Goal: Transaction & Acquisition: Book appointment/travel/reservation

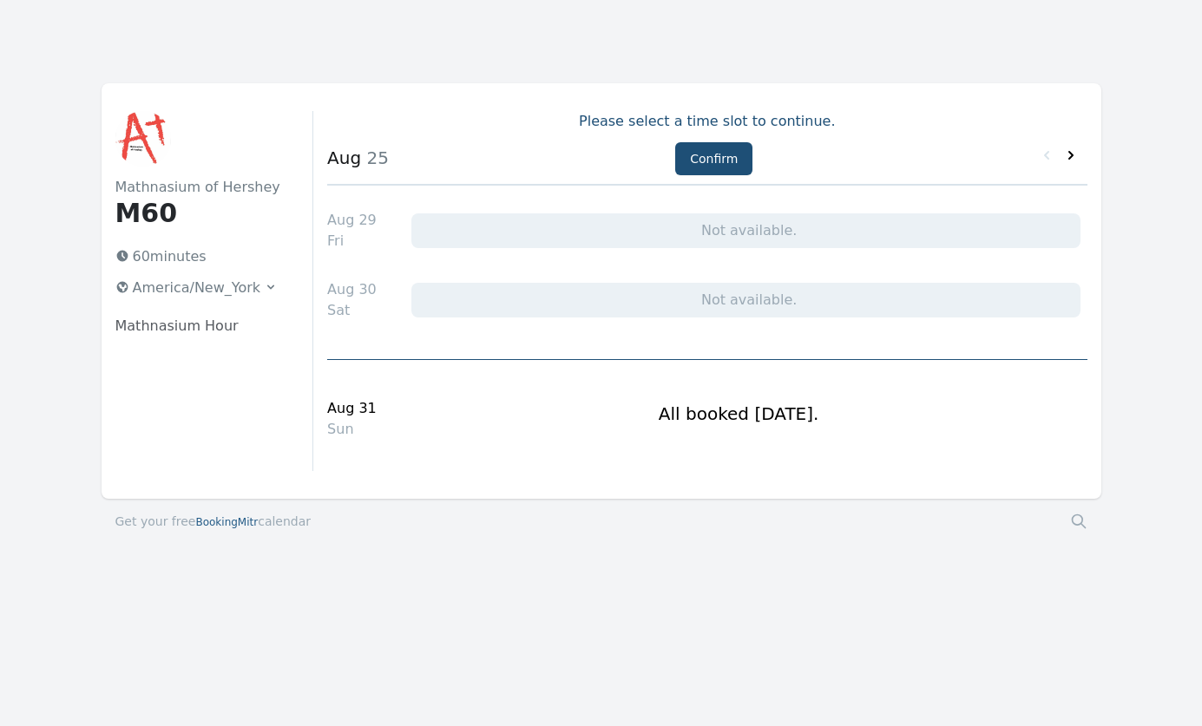
click at [1070, 154] on icon at bounding box center [1070, 155] width 5 height 9
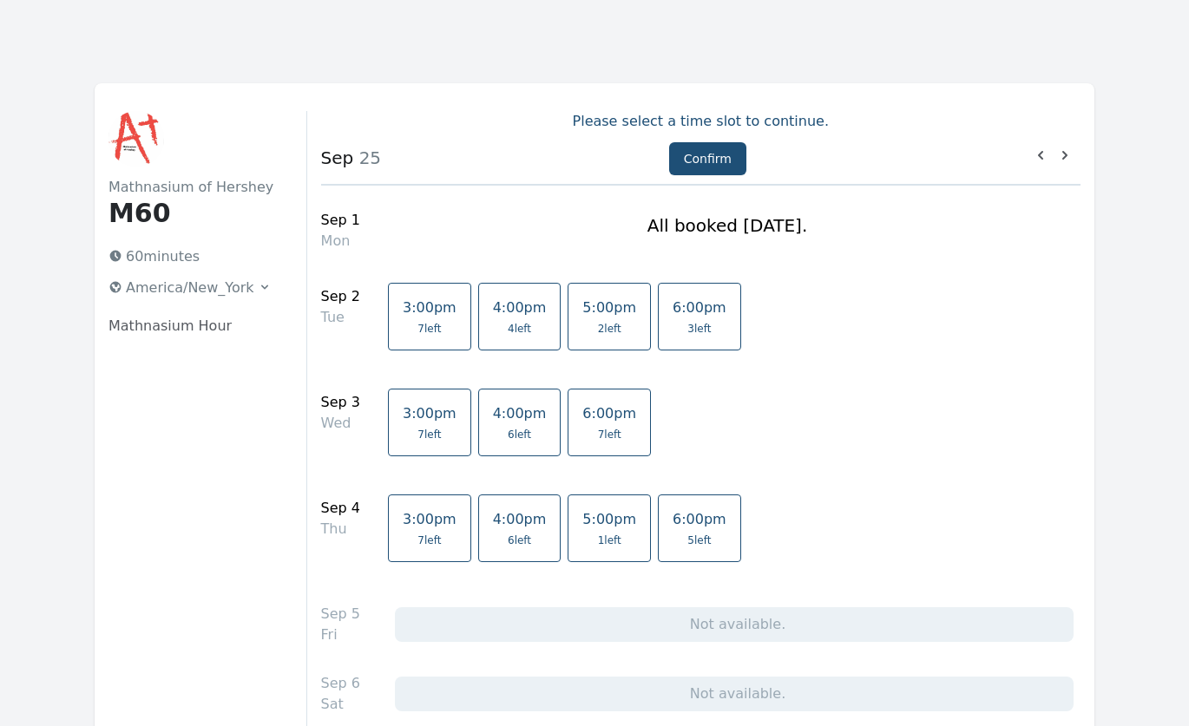
click at [493, 312] on span "4:00pm" at bounding box center [520, 307] width 54 height 16
click at [499, 411] on span "4:00pm" at bounding box center [520, 413] width 54 height 16
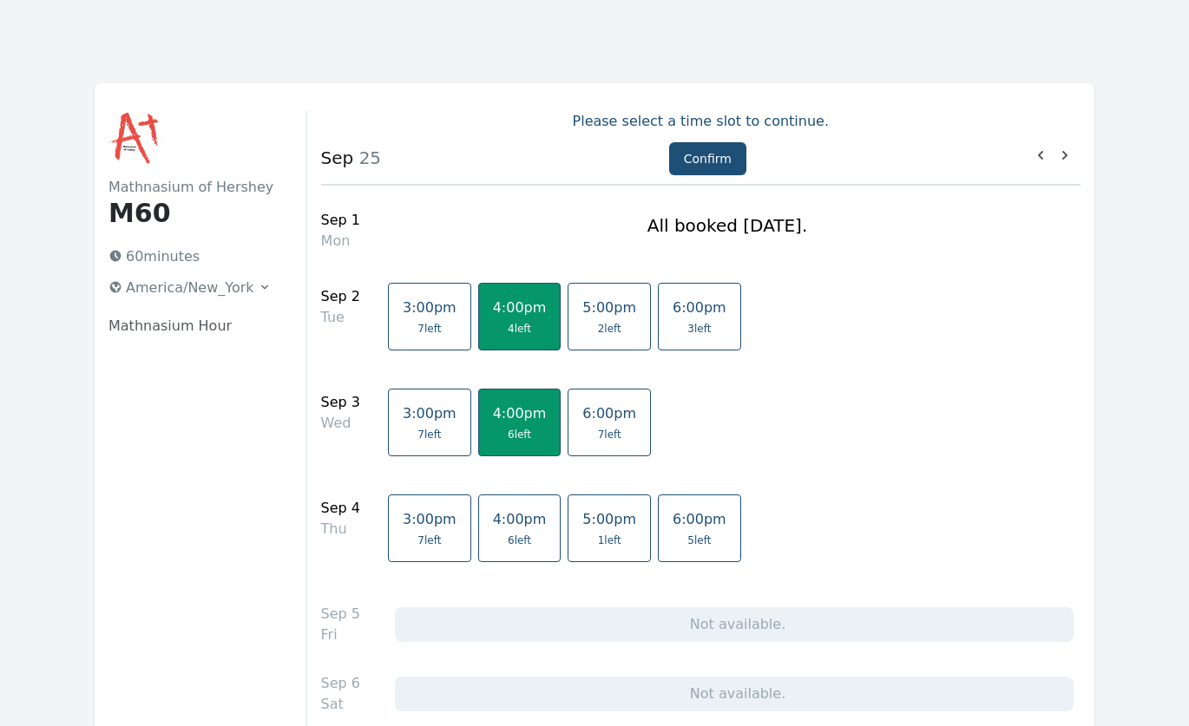
click at [502, 525] on span "4:00pm" at bounding box center [520, 519] width 54 height 16
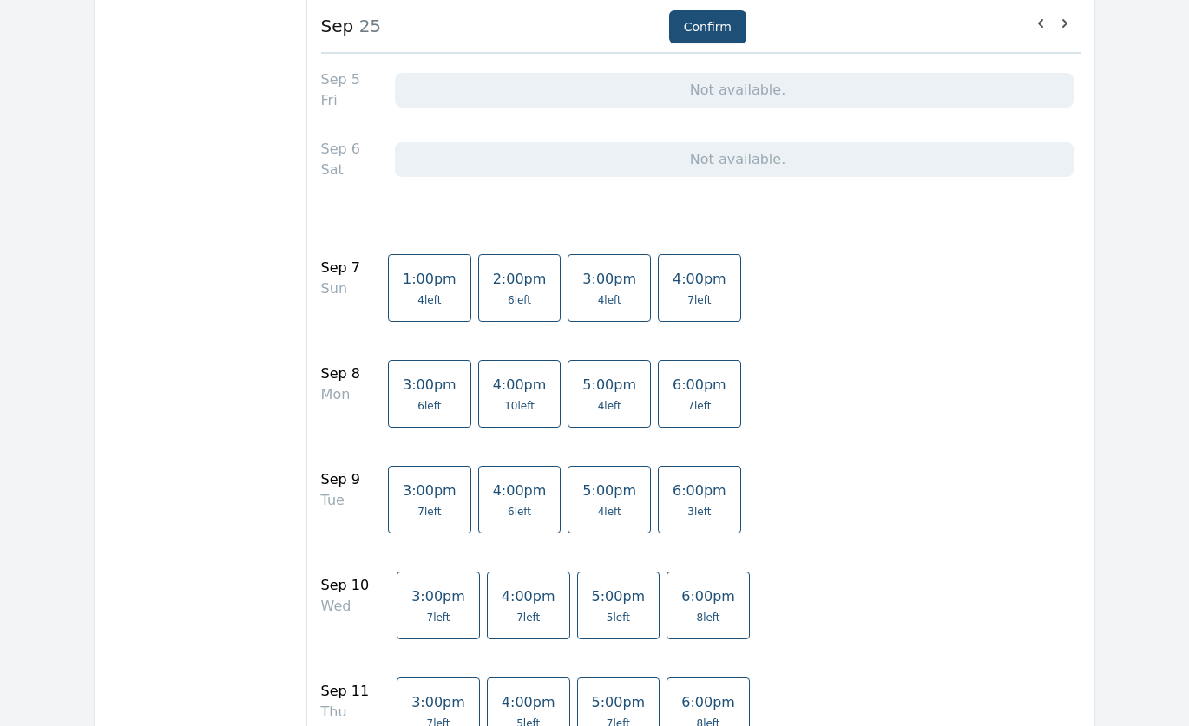
scroll to position [521, 0]
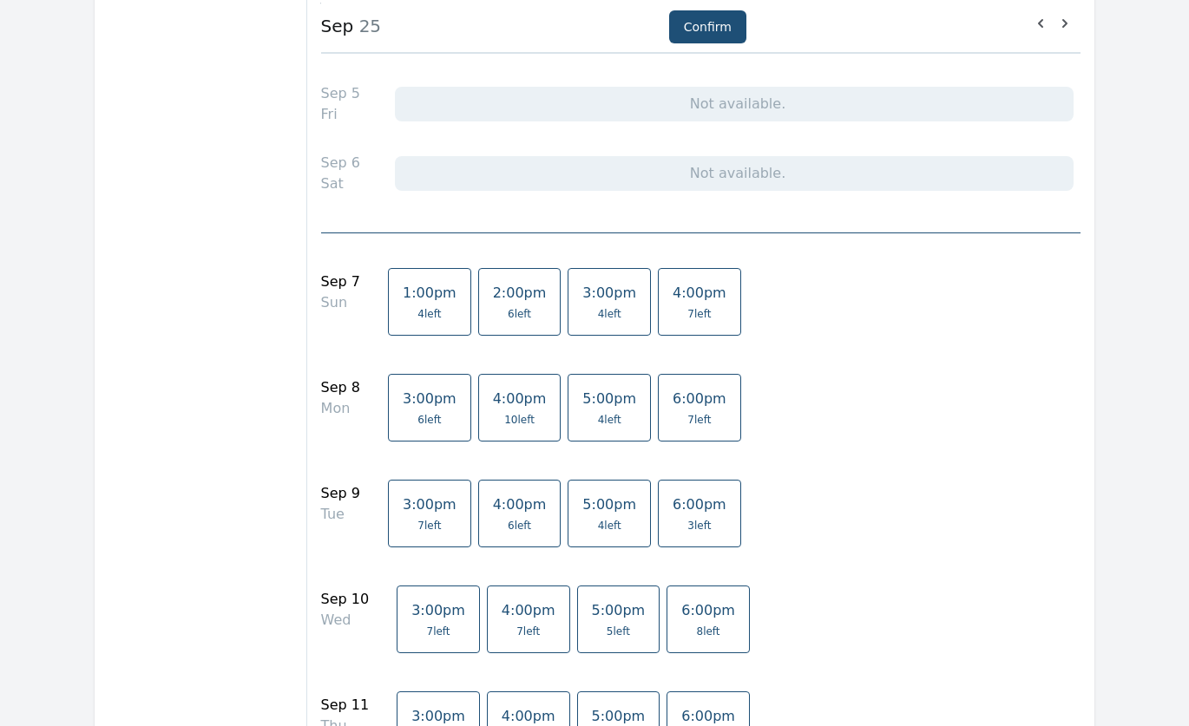
click at [598, 310] on span "4 left" at bounding box center [609, 314] width 23 height 14
click at [495, 511] on span "4:00pm" at bounding box center [520, 504] width 54 height 16
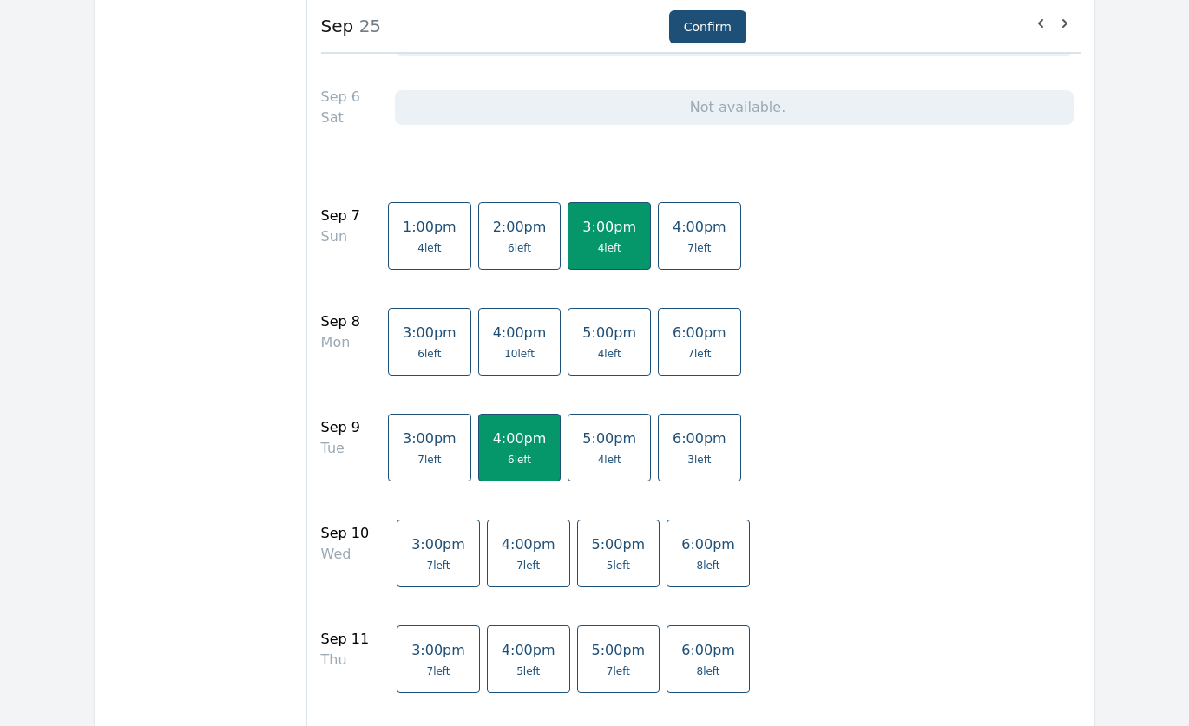
scroll to position [607, 0]
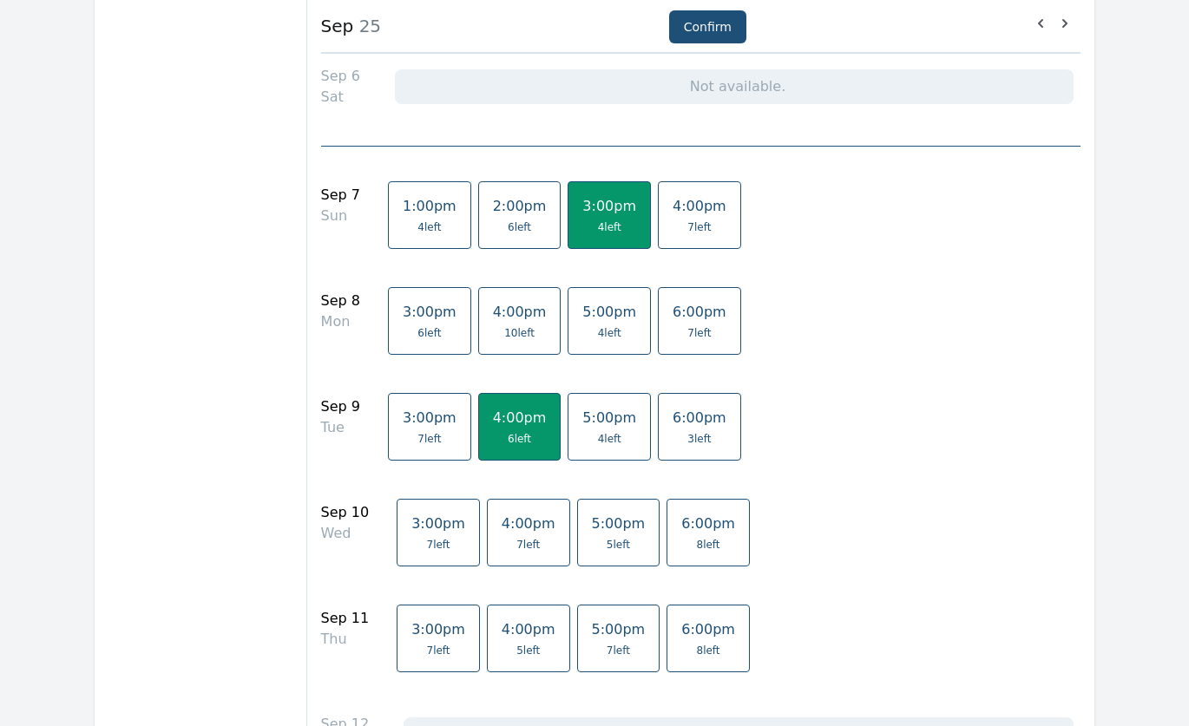
click at [517, 531] on span "4:00pm" at bounding box center [528, 523] width 54 height 16
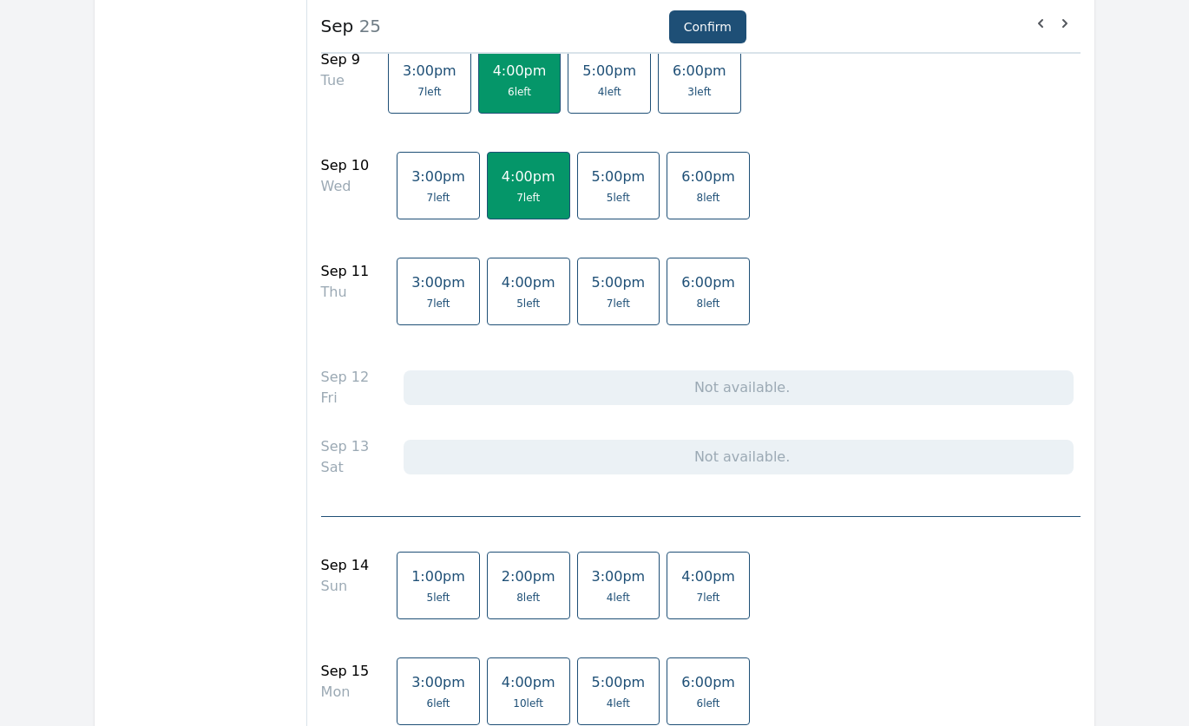
scroll to position [1128, 0]
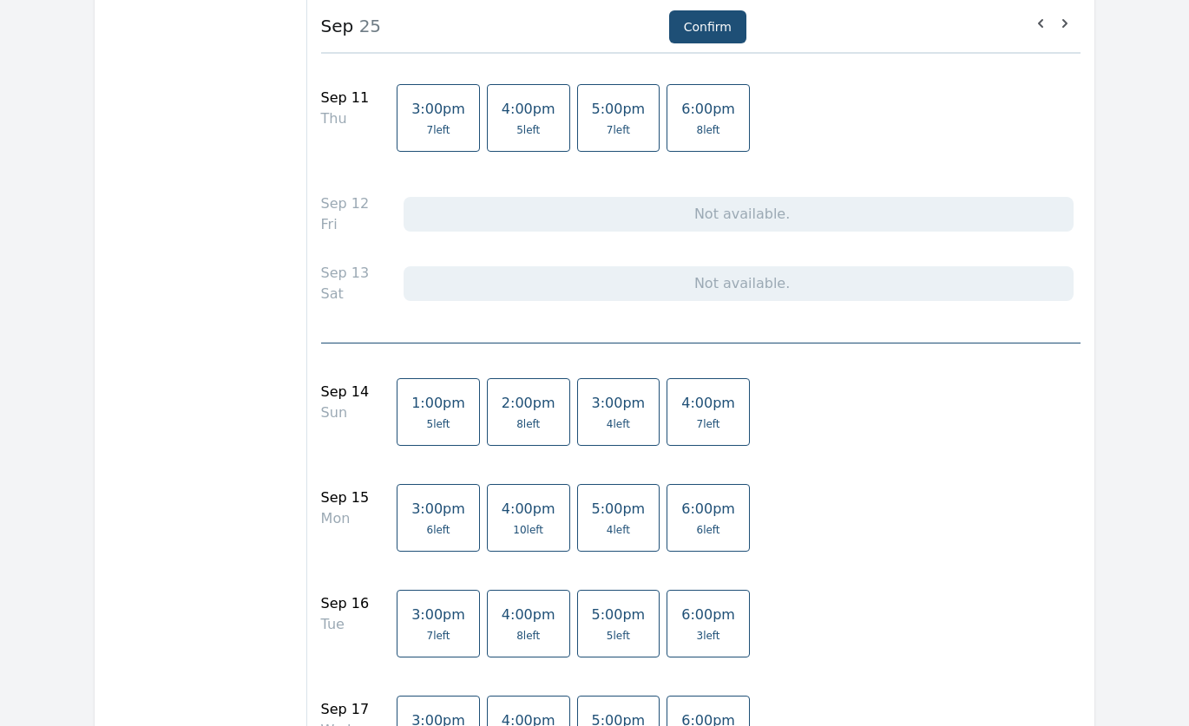
click at [586, 432] on link "3:00pm 4 left" at bounding box center [618, 412] width 83 height 68
click at [512, 610] on span "4:00pm" at bounding box center [528, 614] width 54 height 16
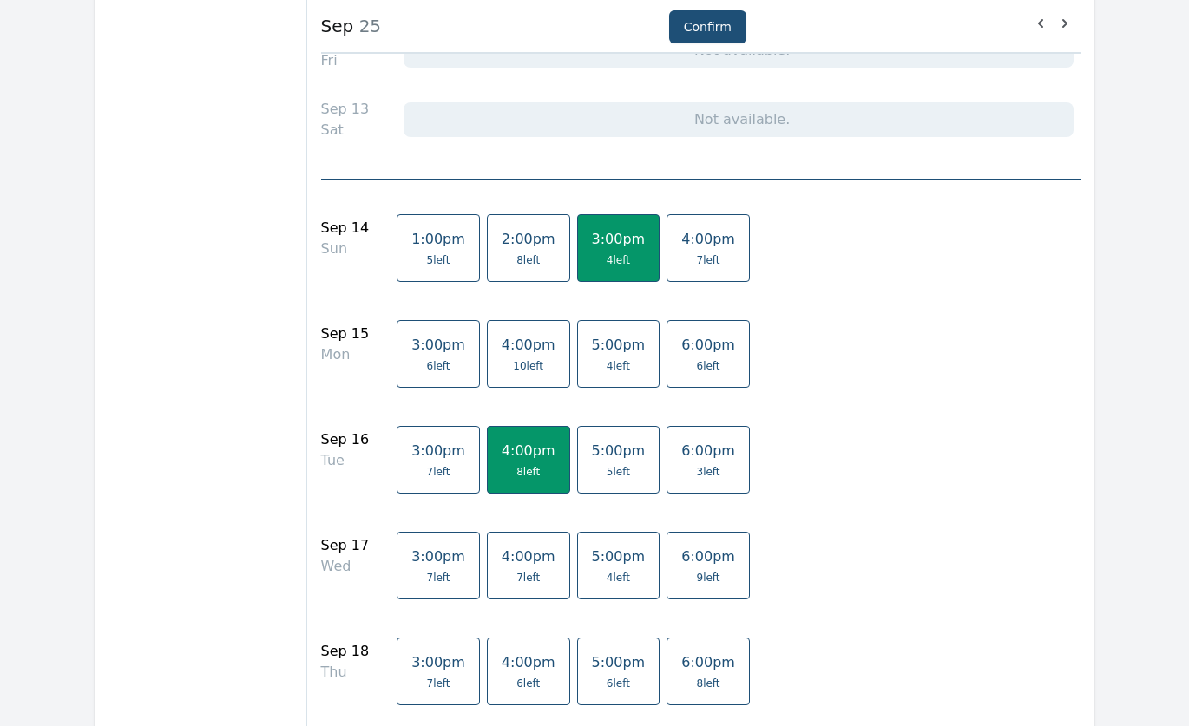
scroll to position [1388, 0]
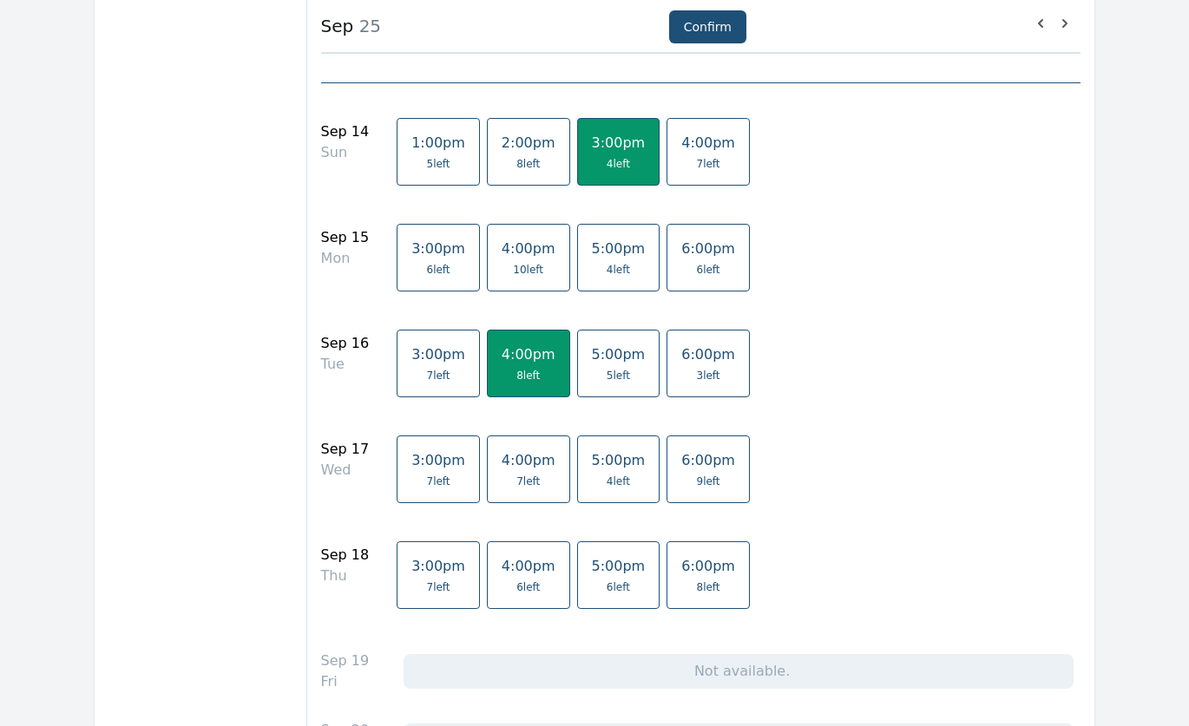
click at [507, 466] on span "4:00pm" at bounding box center [528, 460] width 54 height 16
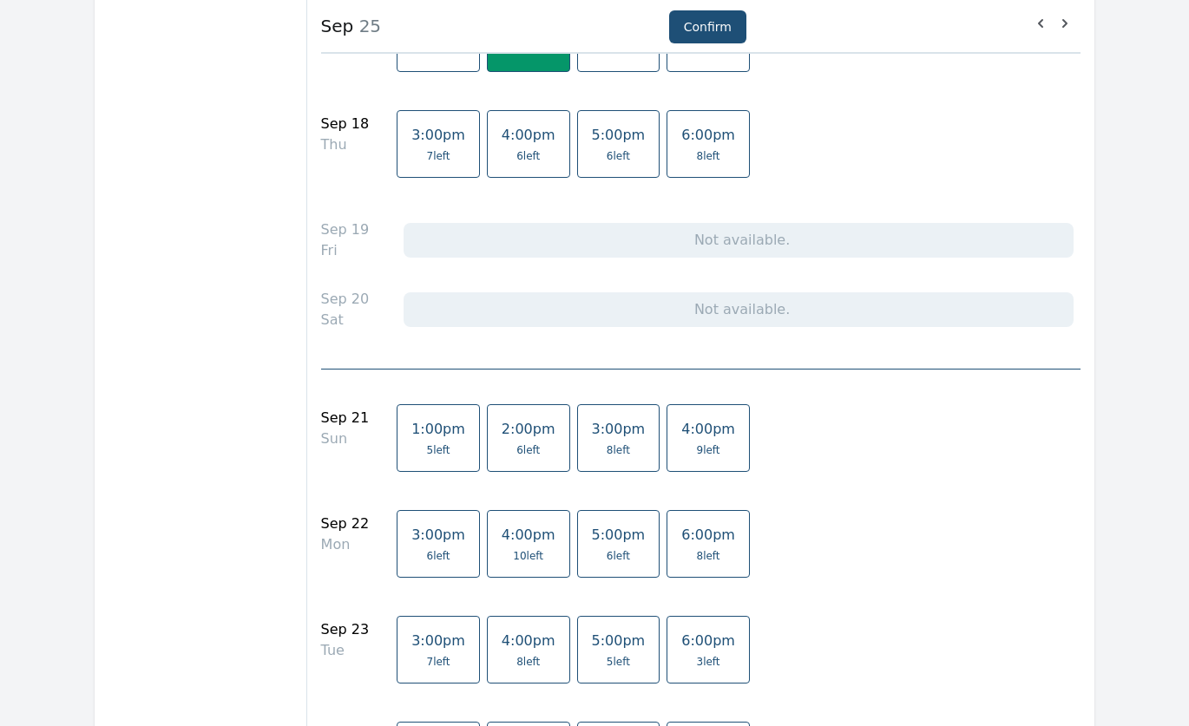
scroll to position [1822, 0]
click at [592, 449] on span "8 left" at bounding box center [619, 448] width 54 height 14
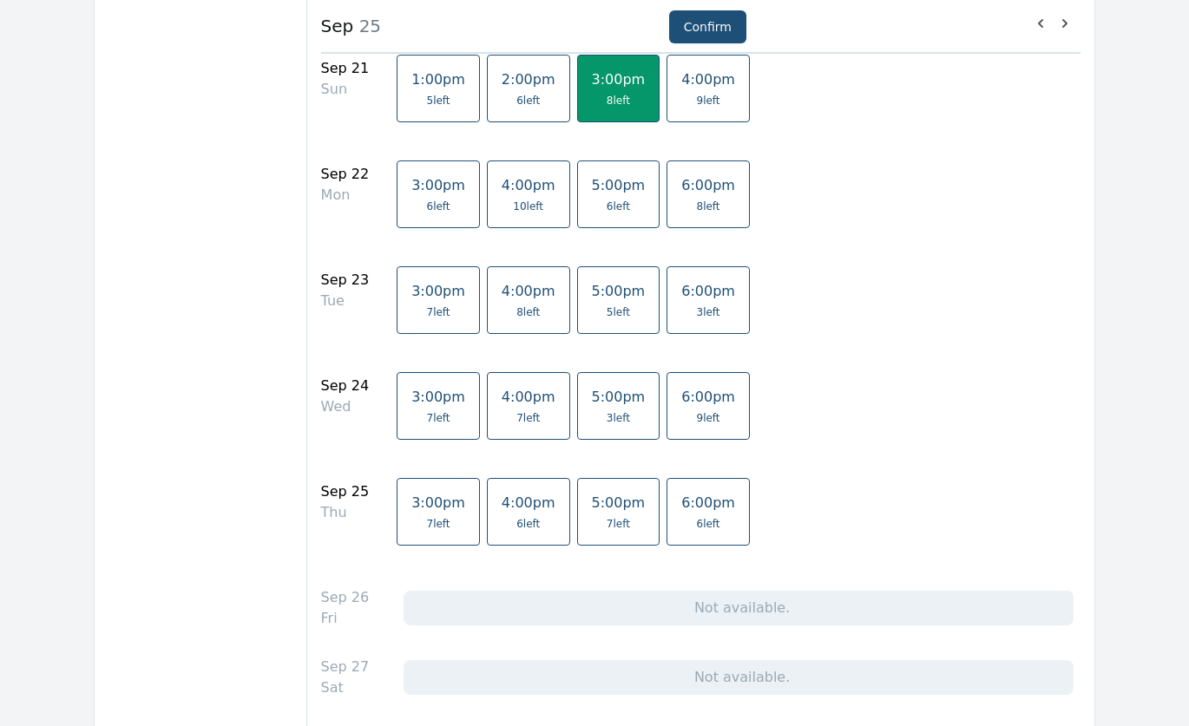
scroll to position [2082, 0]
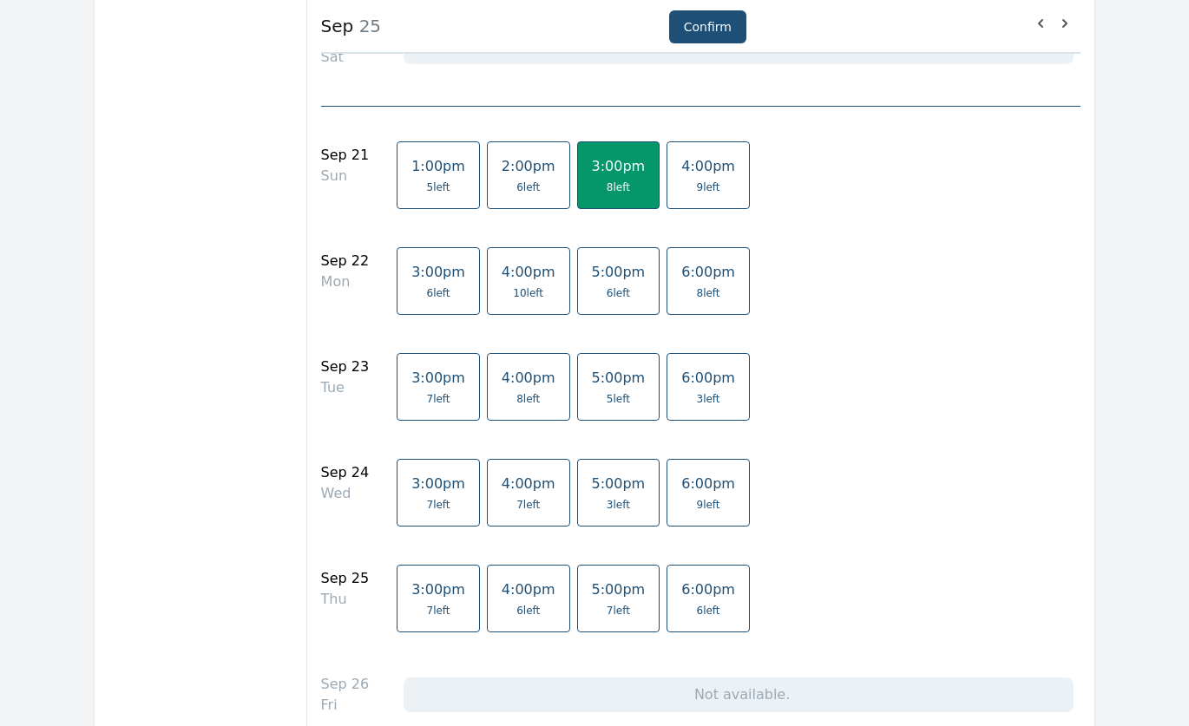
click at [521, 402] on span "8 left" at bounding box center [528, 399] width 54 height 14
click at [512, 588] on span "4:00pm" at bounding box center [528, 589] width 54 height 16
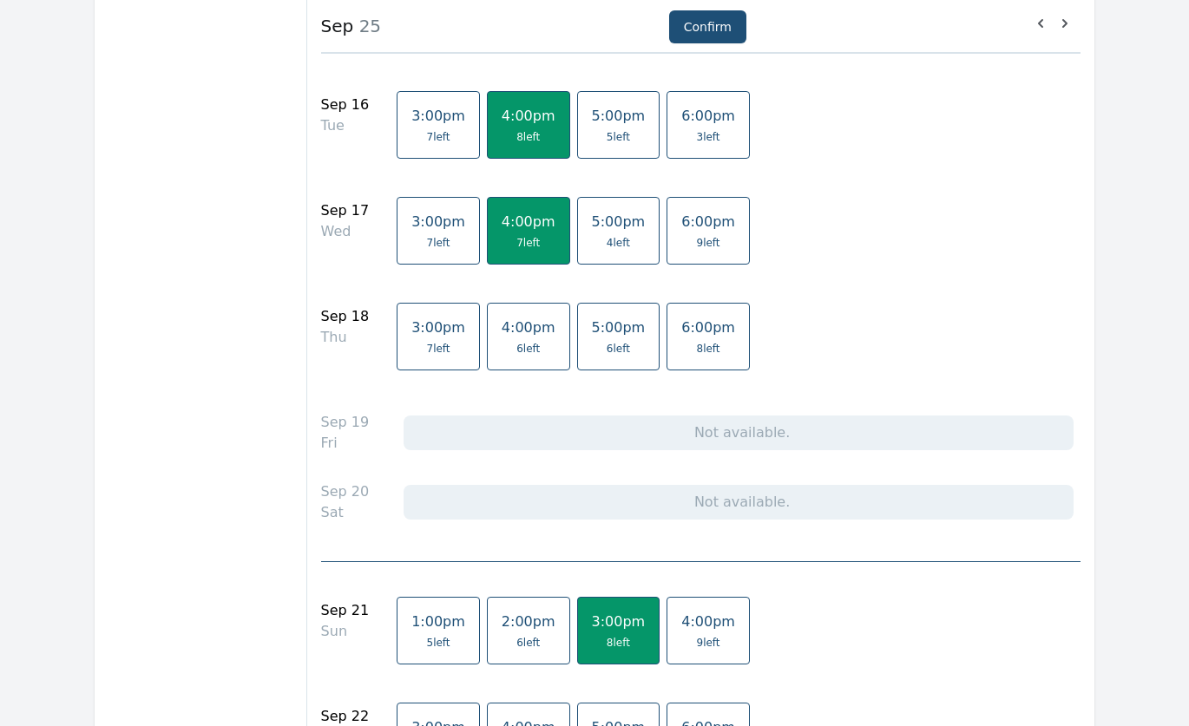
scroll to position [1562, 0]
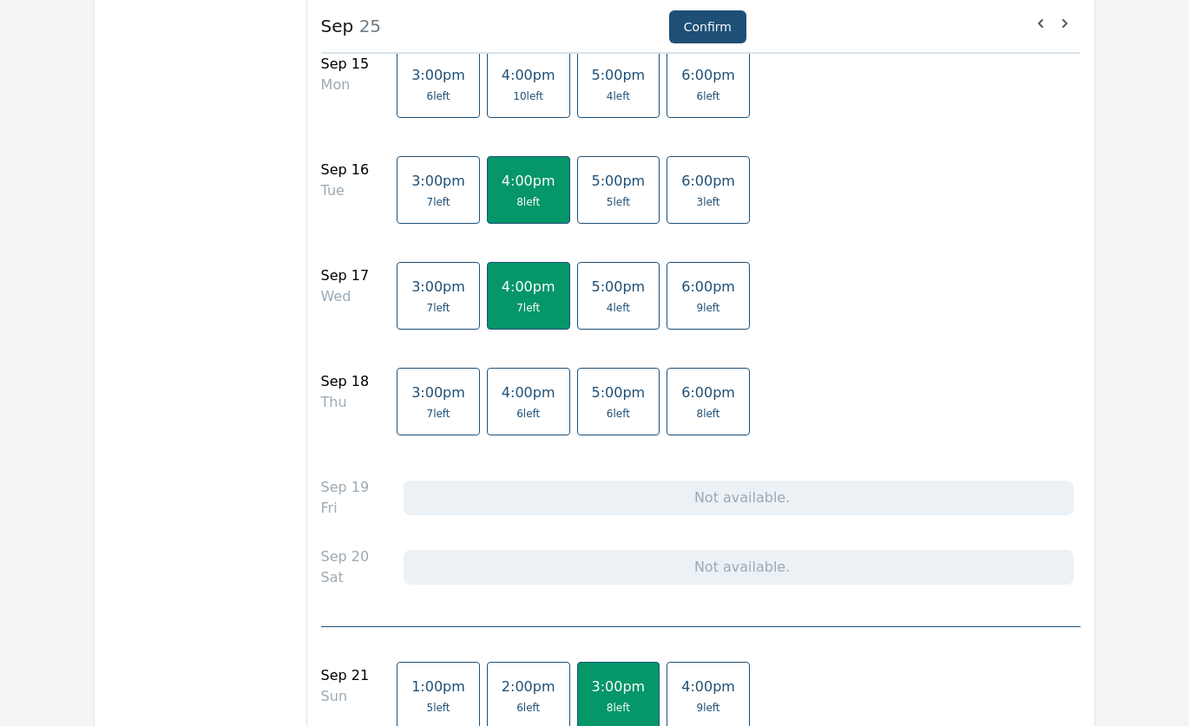
click at [511, 408] on span "6 left" at bounding box center [528, 414] width 54 height 14
click at [516, 292] on span "4:00pm" at bounding box center [528, 286] width 54 height 16
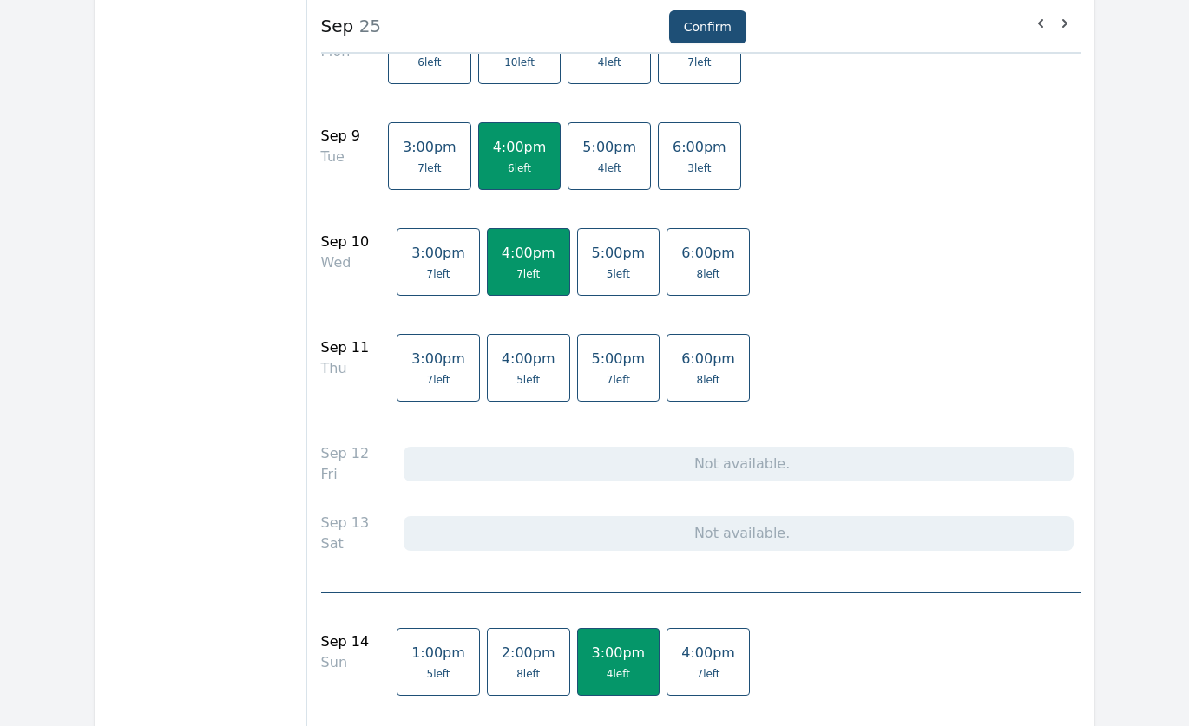
scroll to position [868, 0]
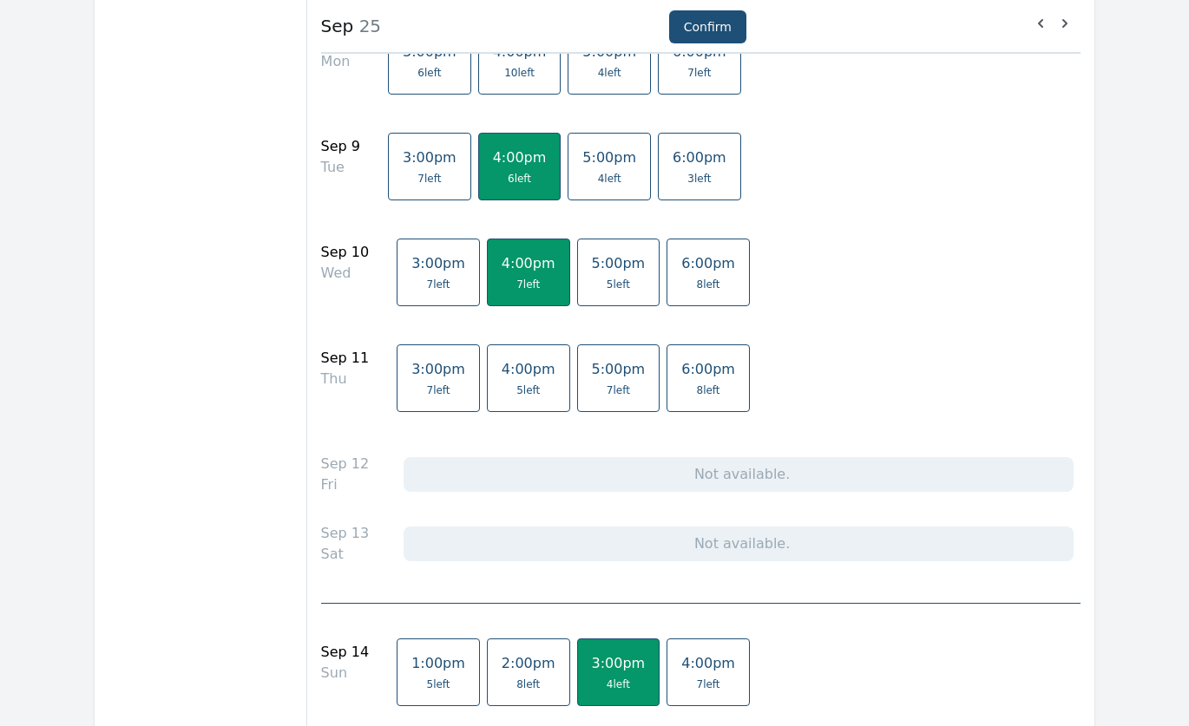
click at [516, 285] on span "7 left" at bounding box center [527, 285] width 23 height 14
click at [504, 367] on span "4:00pm" at bounding box center [528, 369] width 54 height 16
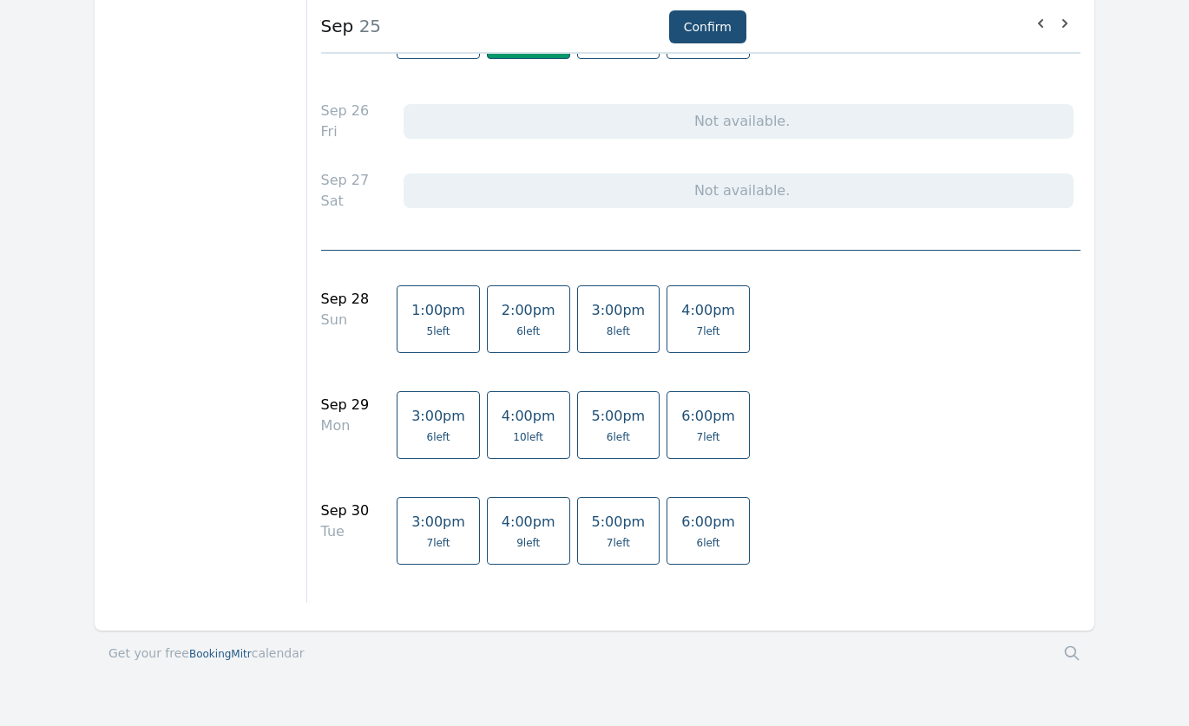
scroll to position [2699, 0]
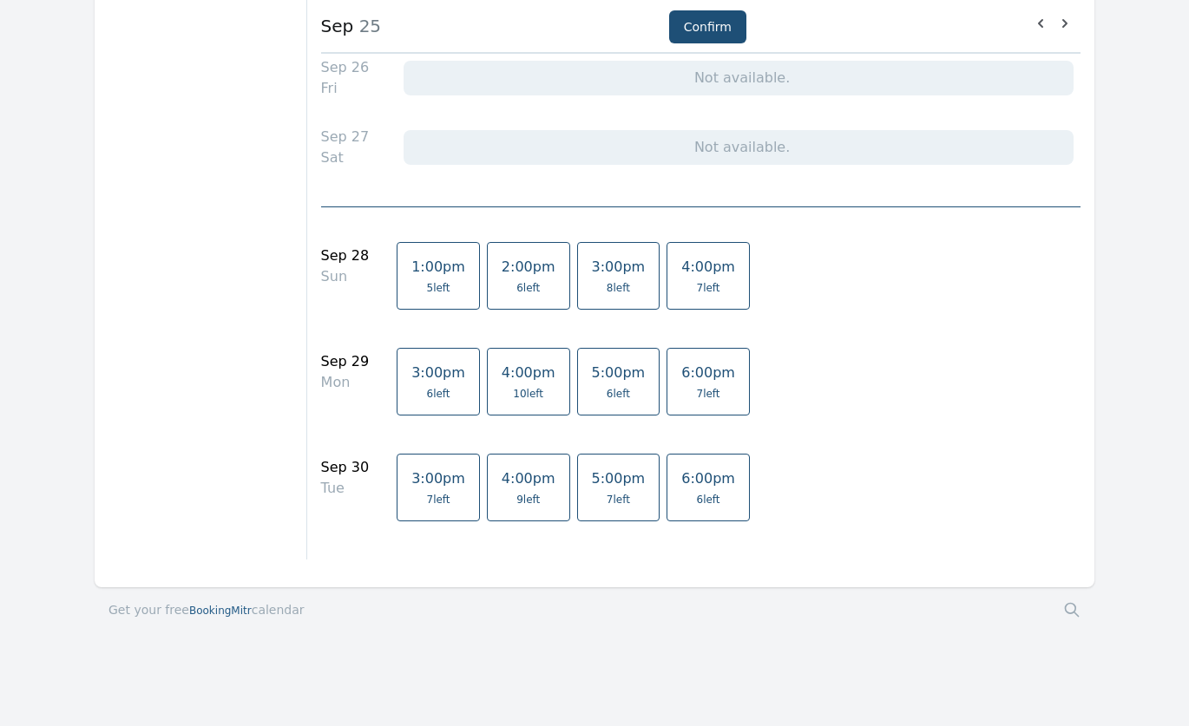
click at [577, 294] on link "3:00pm 8 left" at bounding box center [618, 276] width 83 height 68
click at [517, 468] on link "4:00pm 9 left" at bounding box center [528, 488] width 83 height 68
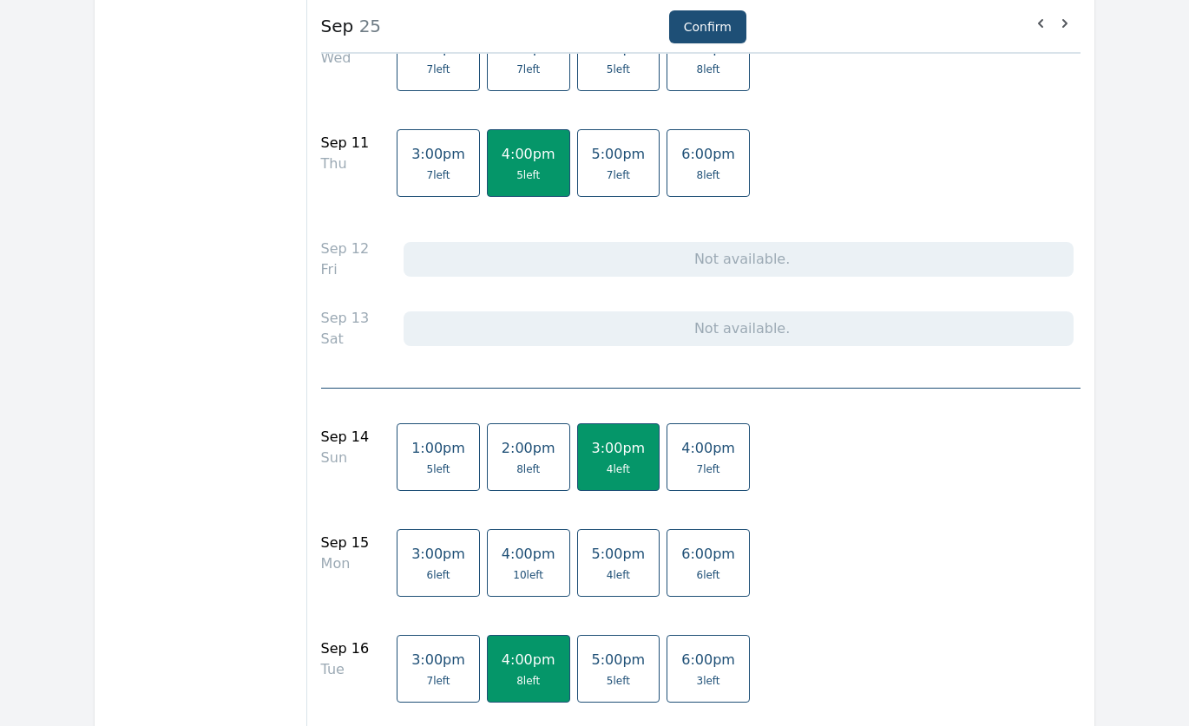
scroll to position [964, 0]
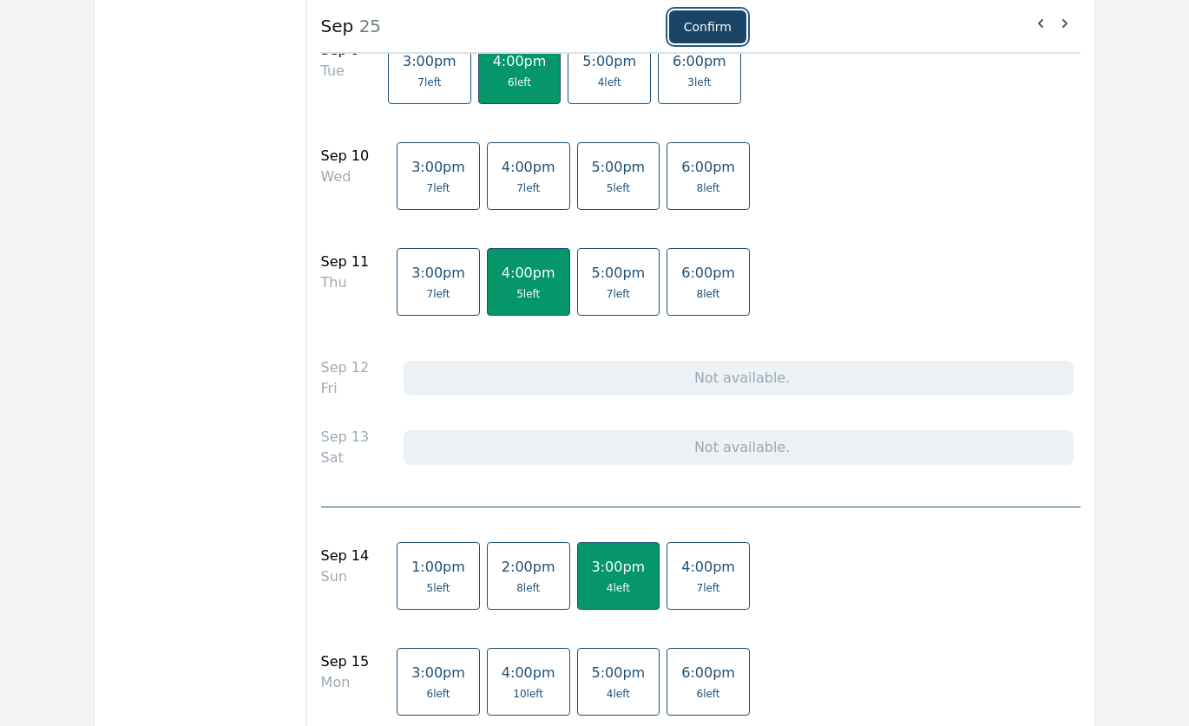
click at [706, 31] on button "Confirm" at bounding box center [707, 26] width 77 height 33
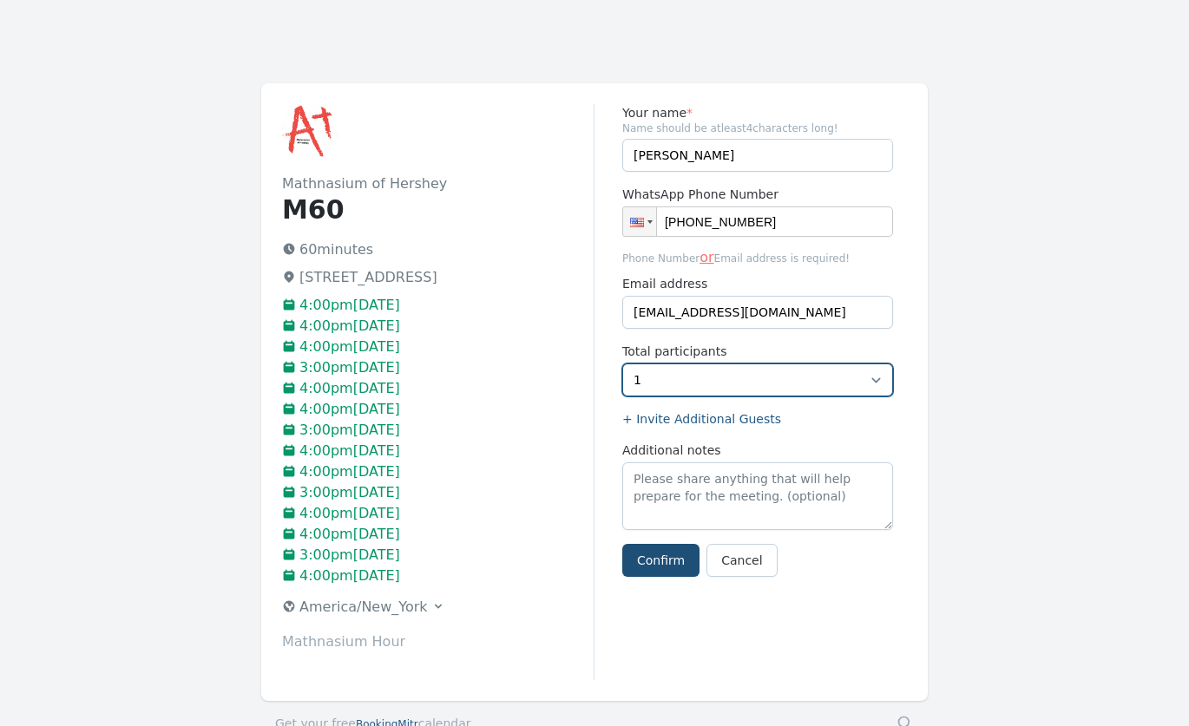
click at [875, 379] on select "1 2 3 4" at bounding box center [757, 380] width 271 height 33
select select "2"
click at [622, 364] on select "1 2 3 4" at bounding box center [757, 380] width 271 height 33
click at [728, 421] on label "+ Invite Additional Guests" at bounding box center [757, 418] width 271 height 17
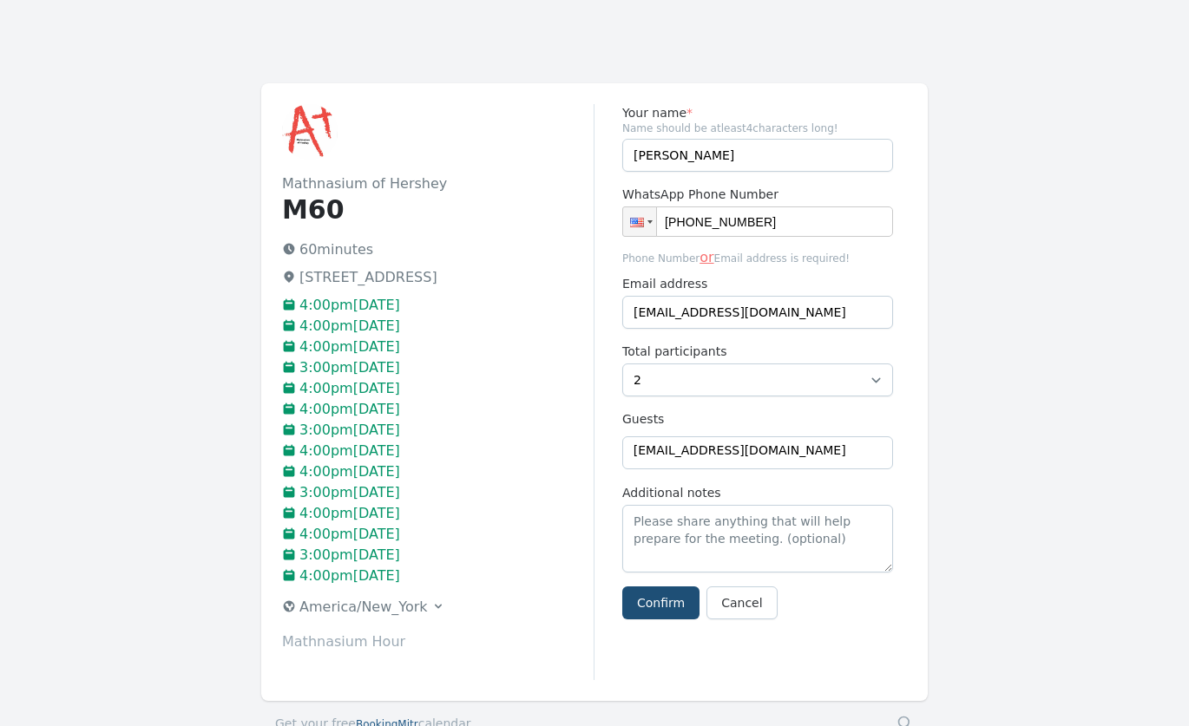
click at [717, 446] on span "[EMAIL_ADDRESS][DOMAIN_NAME]" at bounding box center [739, 450] width 213 height 17
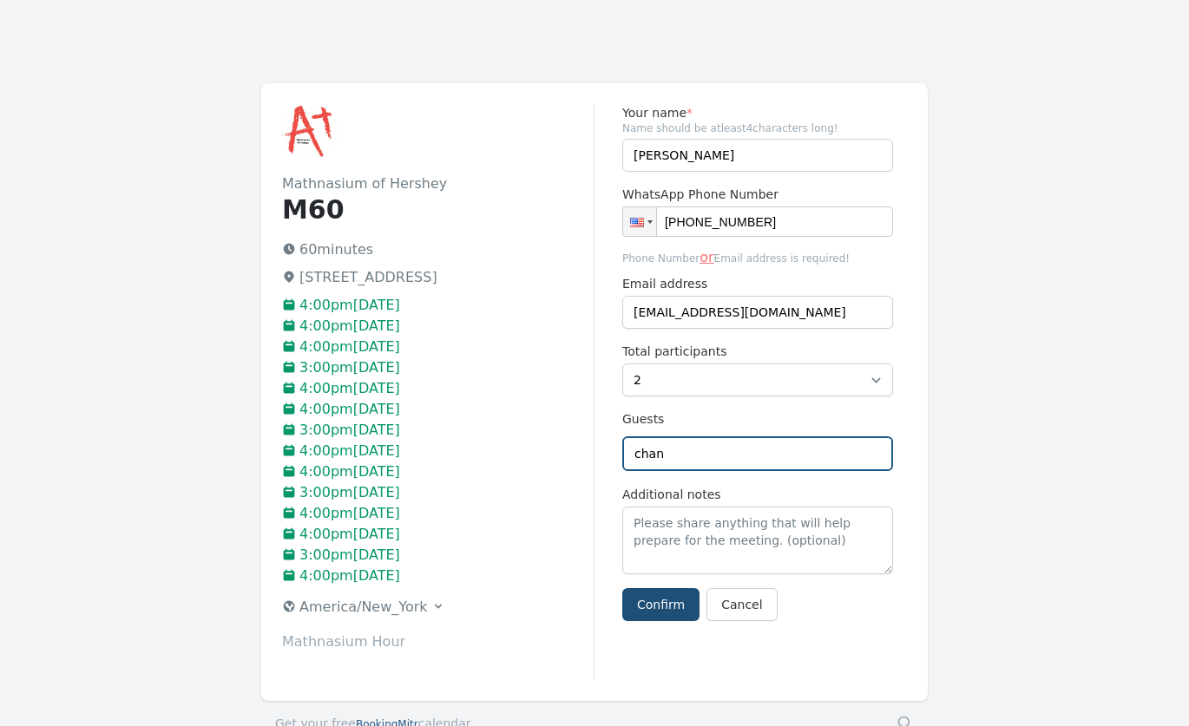
type input "[EMAIL_ADDRESS][DOMAIN_NAME]"
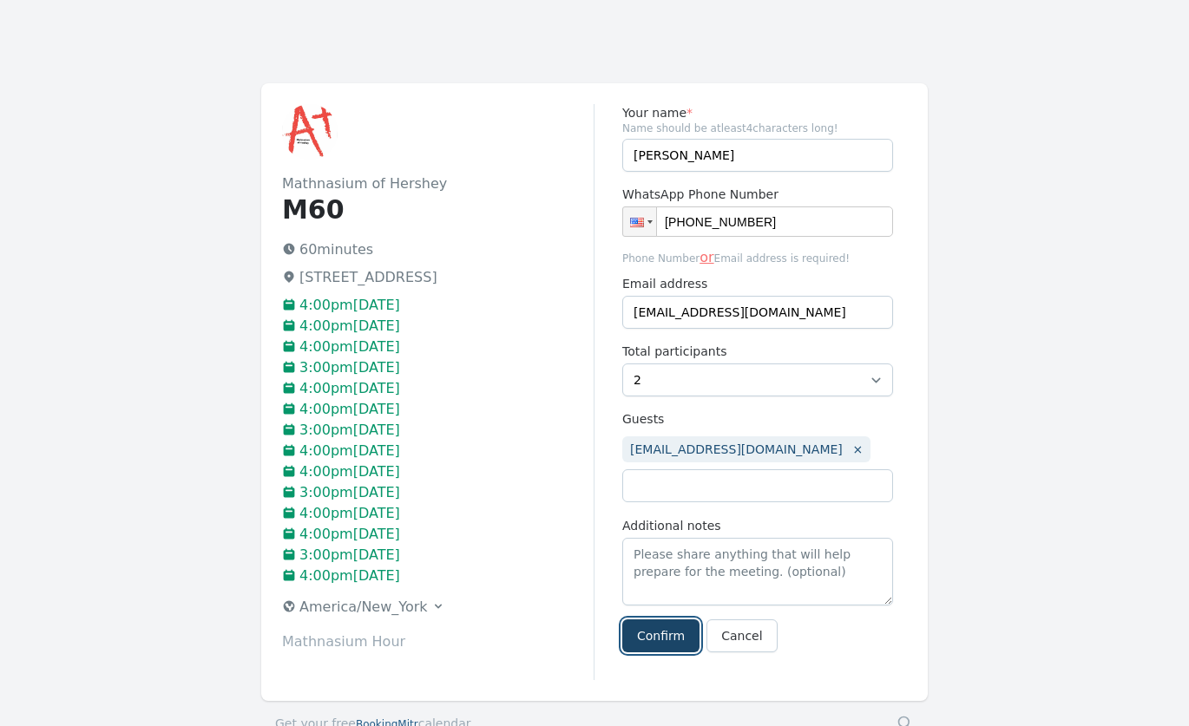
click at [654, 606] on form "Your name * Name should be atleast 4 characters long! [PERSON_NAME] WhatsApp Ph…" at bounding box center [757, 378] width 271 height 548
click at [678, 634] on button "Confirm" at bounding box center [660, 635] width 77 height 33
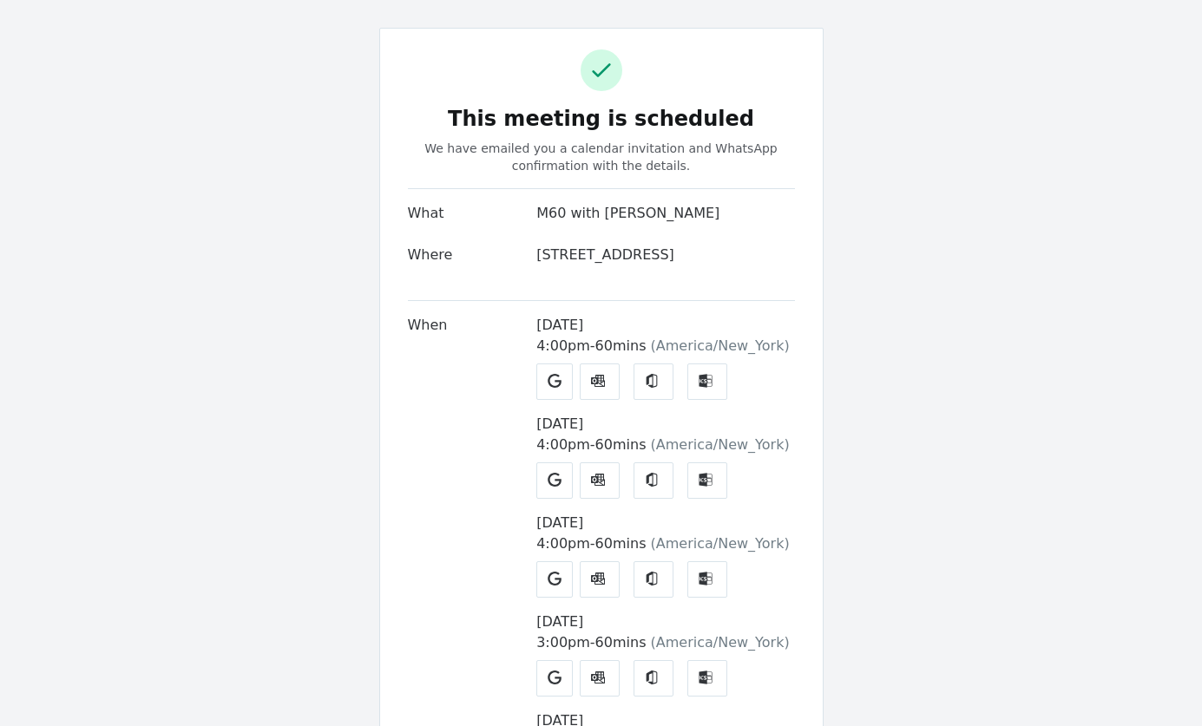
click at [646, 388] on icon at bounding box center [651, 381] width 11 height 14
